Goal: Transaction & Acquisition: Purchase product/service

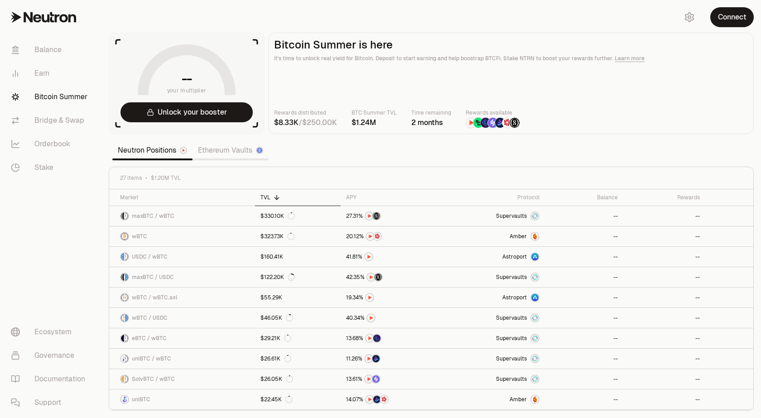
click at [719, 18] on button "Connect" at bounding box center [733, 17] width 44 height 20
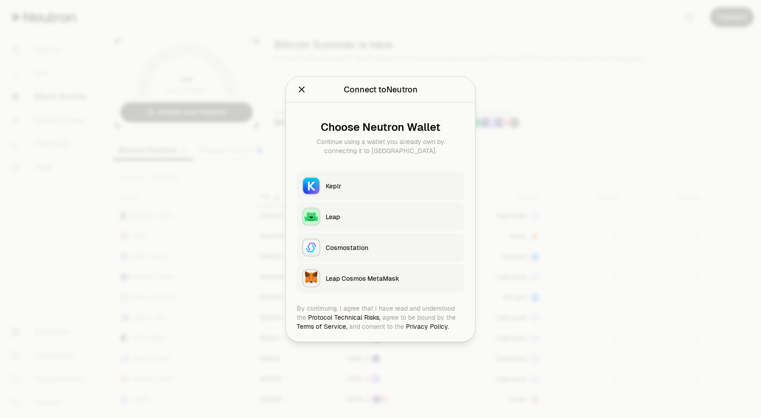
click at [337, 188] on div "Keplr" at bounding box center [392, 185] width 133 height 9
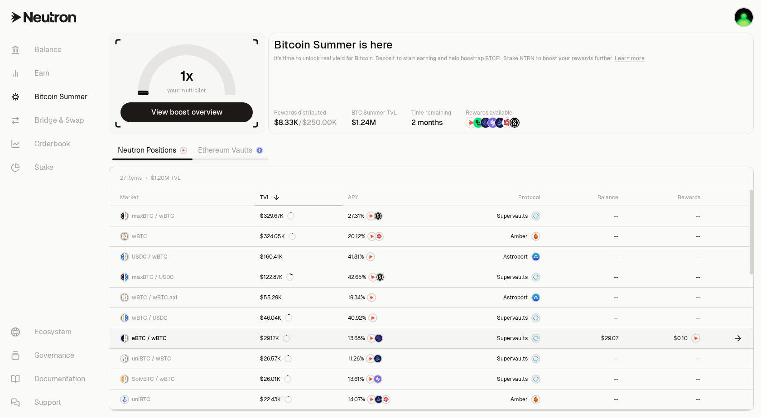
click at [653, 338] on link at bounding box center [665, 339] width 82 height 20
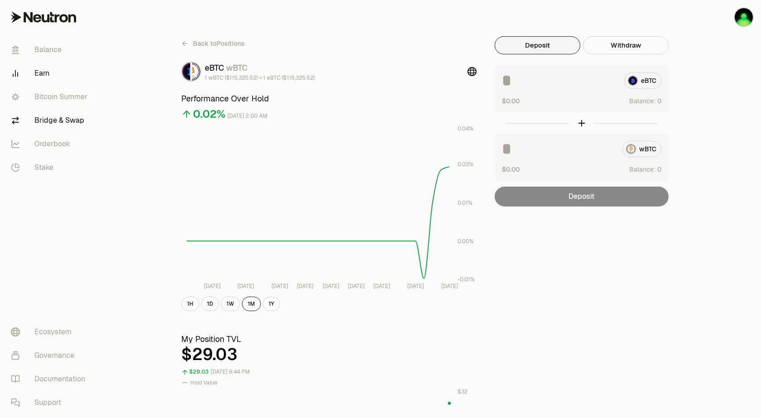
click at [63, 123] on link "Bridge & Swap" at bounding box center [51, 121] width 94 height 24
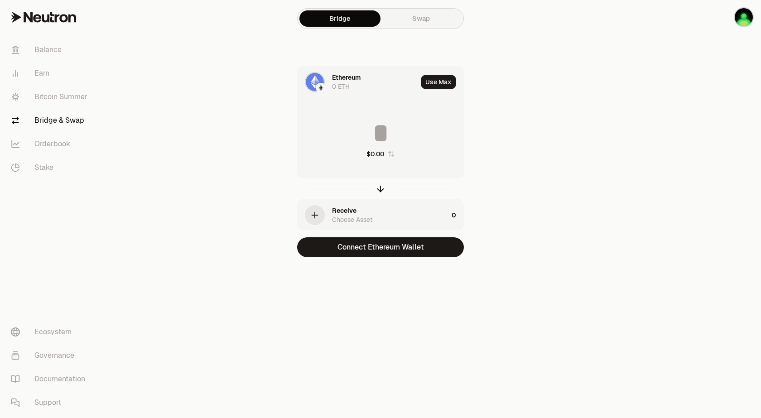
click at [418, 19] on link "Swap" at bounding box center [421, 18] width 81 height 16
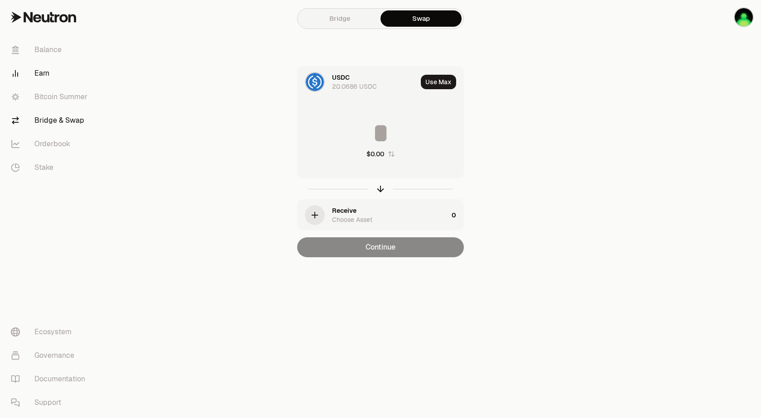
click at [49, 69] on link "Earn" at bounding box center [51, 74] width 94 height 24
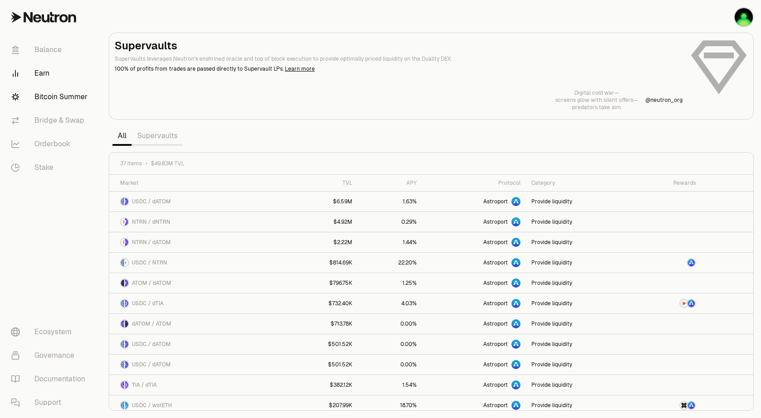
click at [68, 95] on link "Bitcoin Summer" at bounding box center [51, 97] width 94 height 24
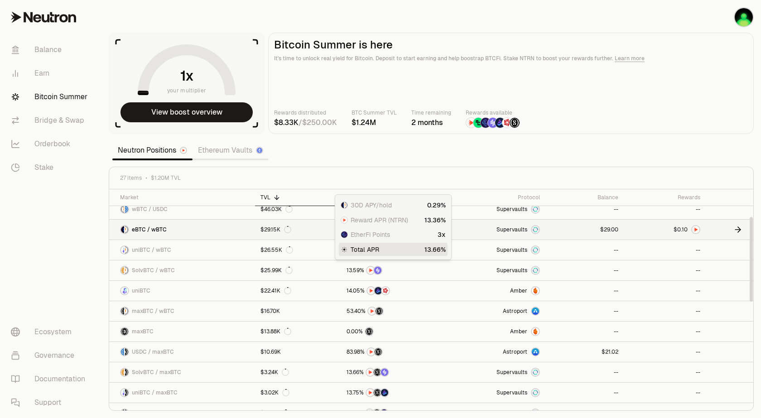
scroll to position [54, 0]
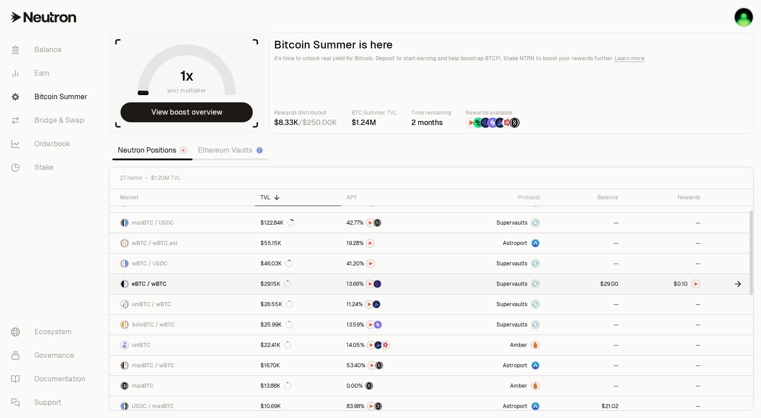
click at [538, 285] on img at bounding box center [535, 284] width 7 height 7
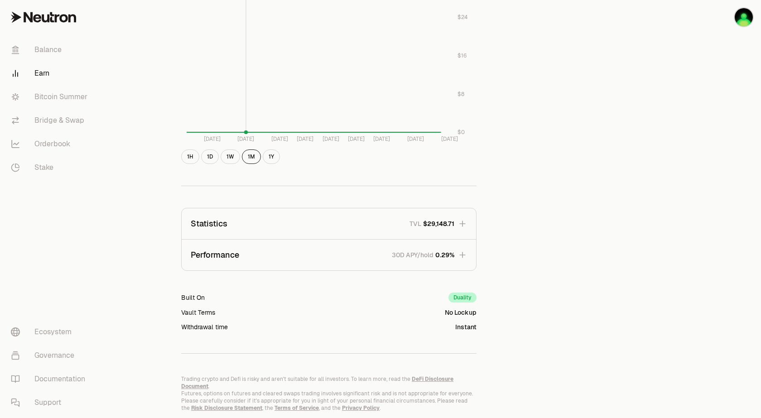
scroll to position [433, 0]
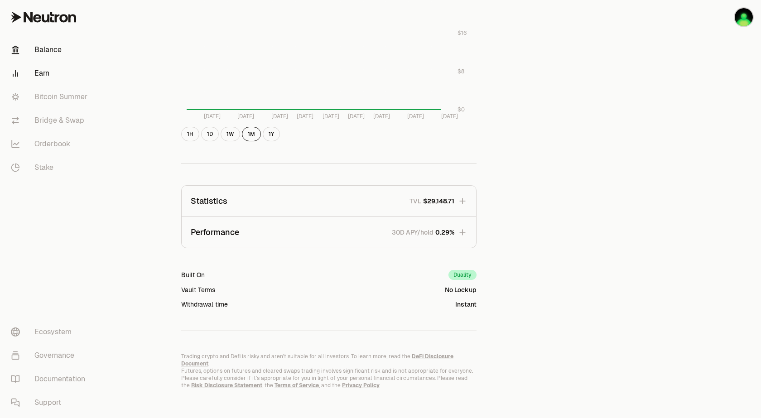
click at [42, 53] on link "Balance" at bounding box center [51, 50] width 94 height 24
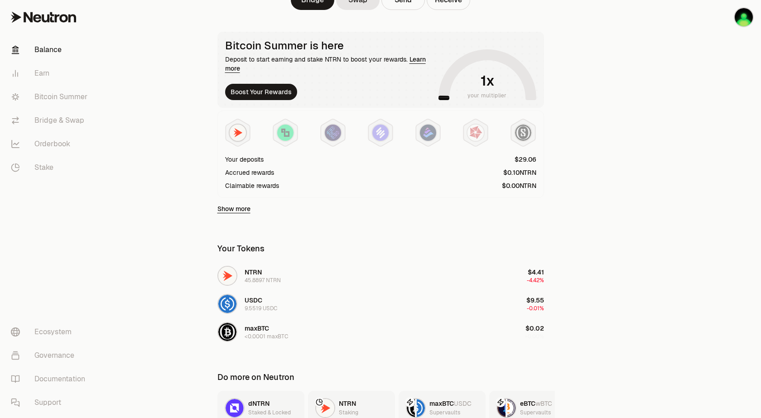
scroll to position [163, 0]
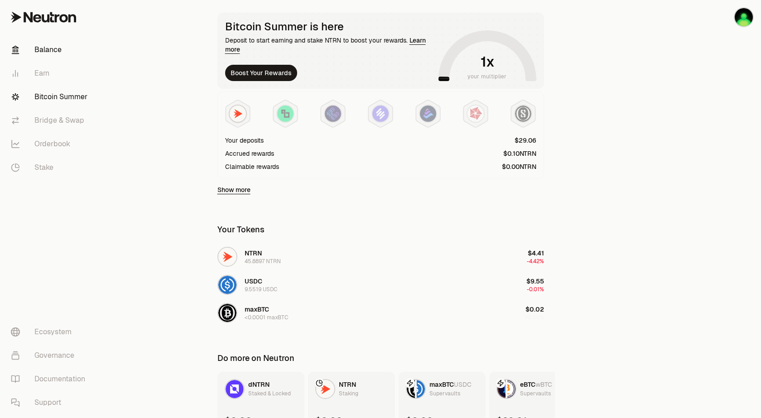
click at [58, 96] on link "Bitcoin Summer" at bounding box center [51, 97] width 94 height 24
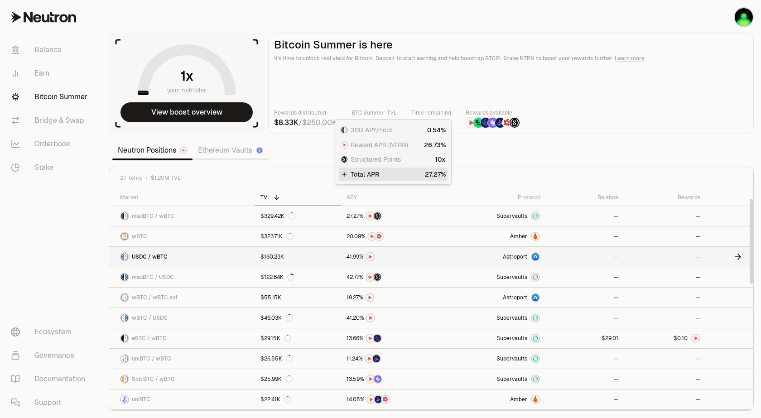
scroll to position [54, 0]
